Goal: Find contact information: Find contact information

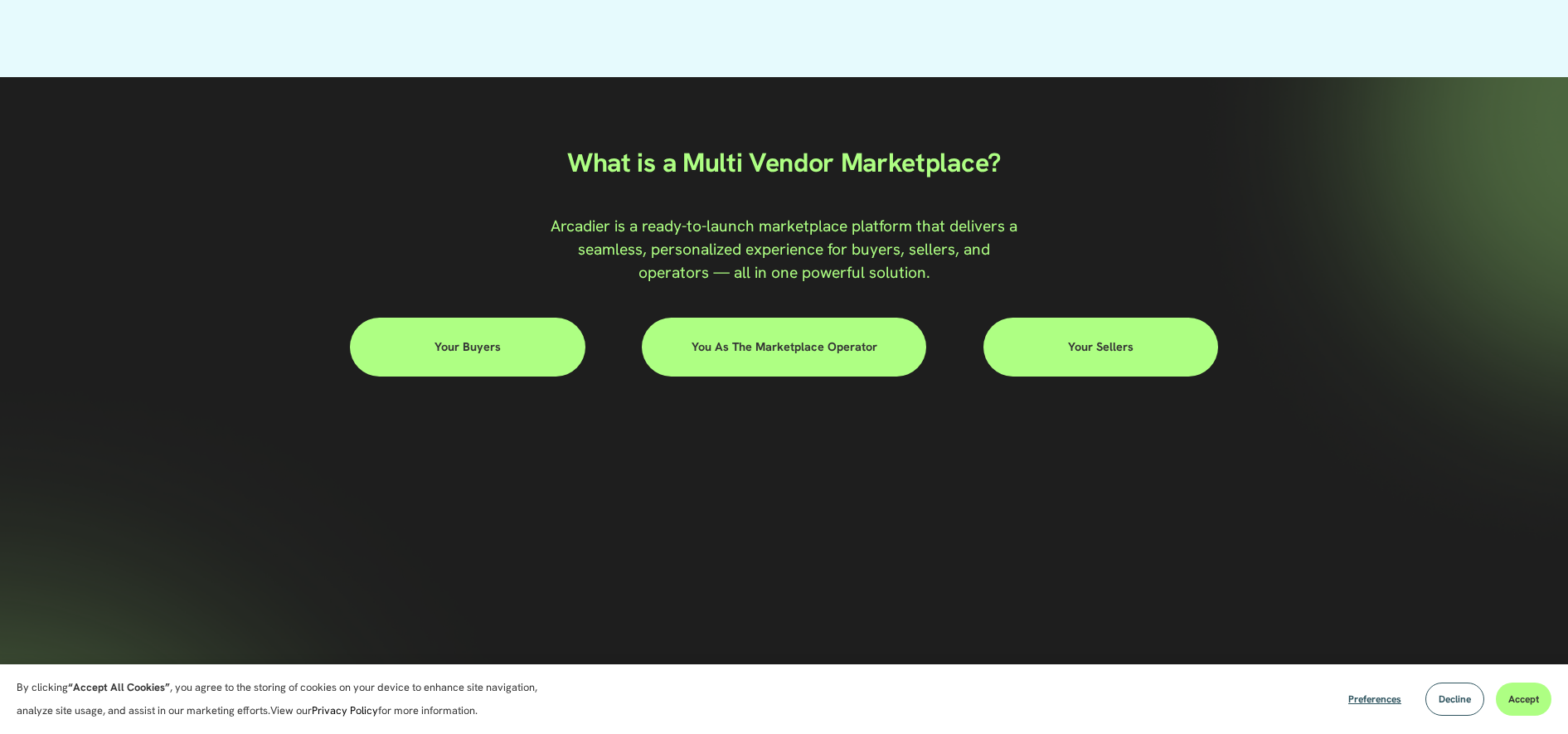
scroll to position [906, 0]
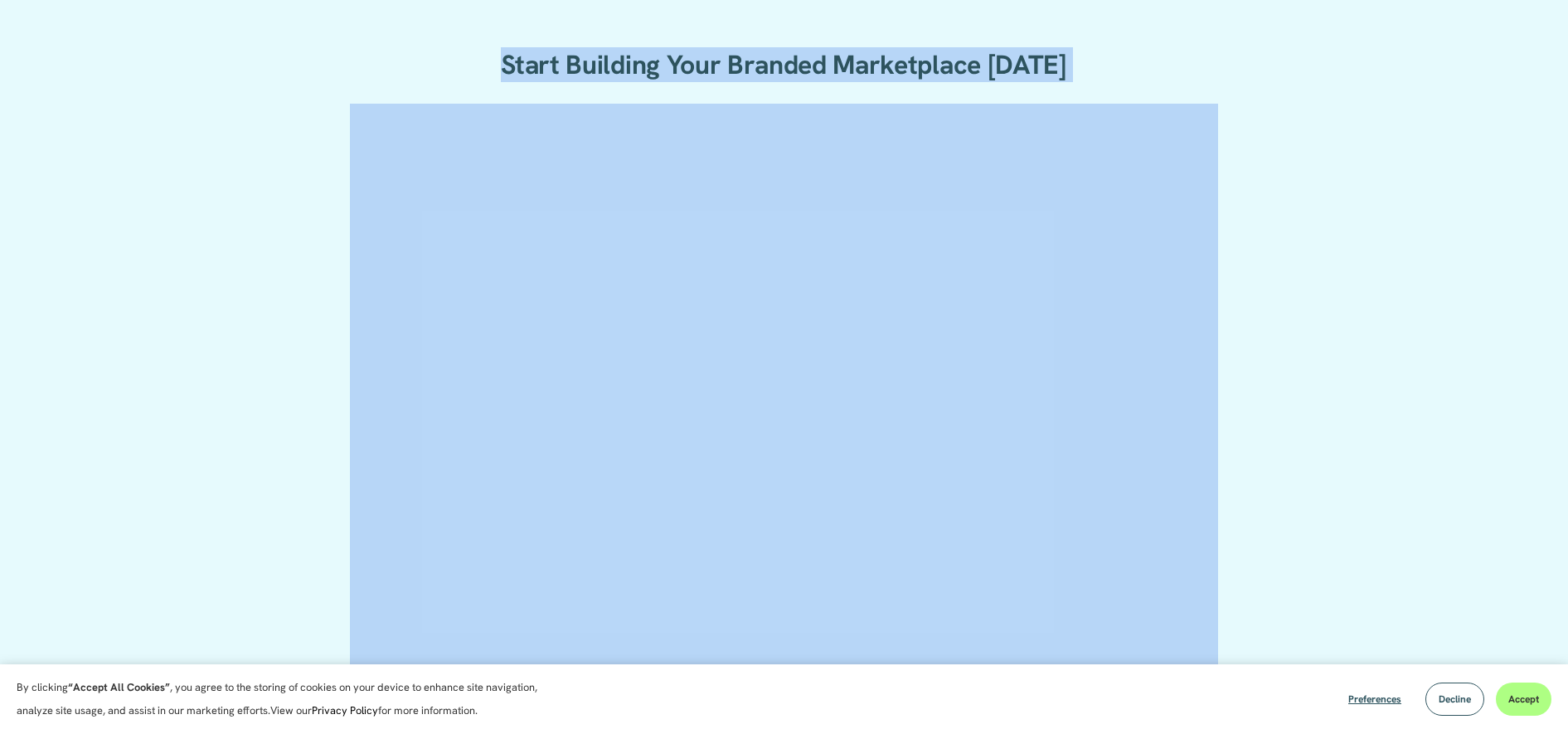
drag, startPoint x: 497, startPoint y: 65, endPoint x: 1164, endPoint y: 81, distance: 667.2
click at [1164, 81] on div "Start Building Your Branded Marketplace [DATE]" at bounding box center [784, 439] width 1568 height 876
copy div "Start Building Your Branded Marketplace [DATE]"
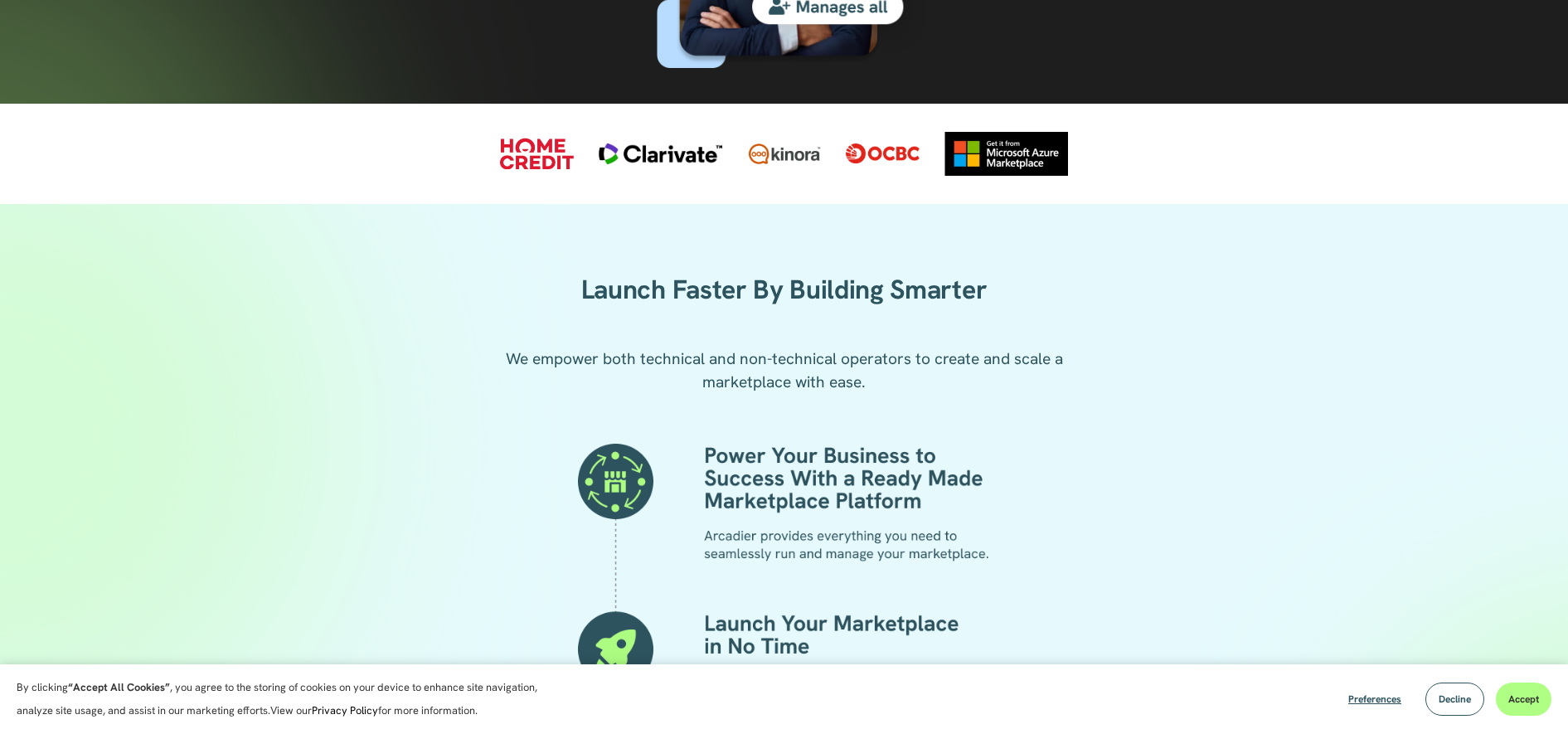
scroll to position [1554, 0]
drag, startPoint x: 534, startPoint y: 161, endPoint x: 1195, endPoint y: 168, distance: 661.0
click at [1189, 169] on div at bounding box center [784, 152] width 1568 height 99
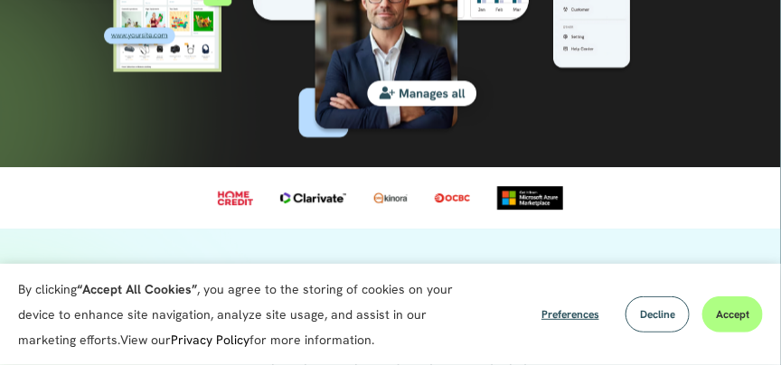
scroll to position [1204, 0]
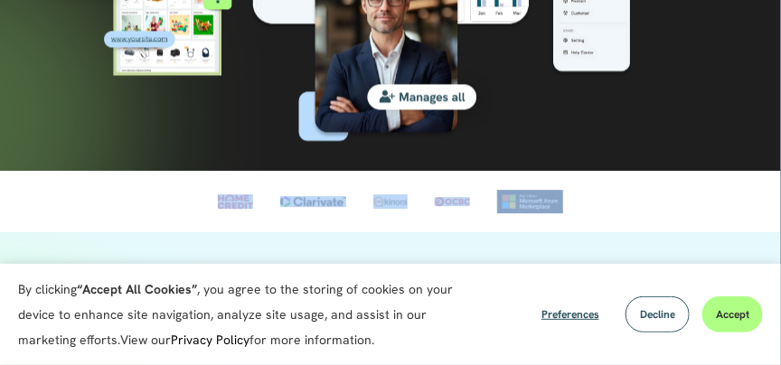
drag, startPoint x: 209, startPoint y: 184, endPoint x: 557, endPoint y: 230, distance: 350.9
click at [557, 230] on div at bounding box center [390, 201] width 781 height 61
copy div
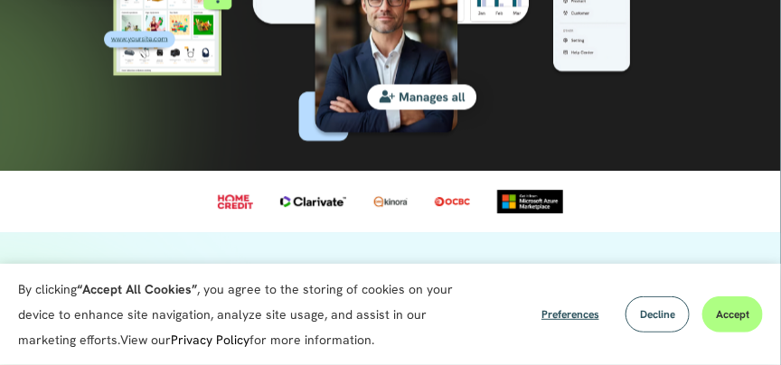
click at [204, 192] on div at bounding box center [390, 201] width 781 height 61
